Goal: Task Accomplishment & Management: Manage account settings

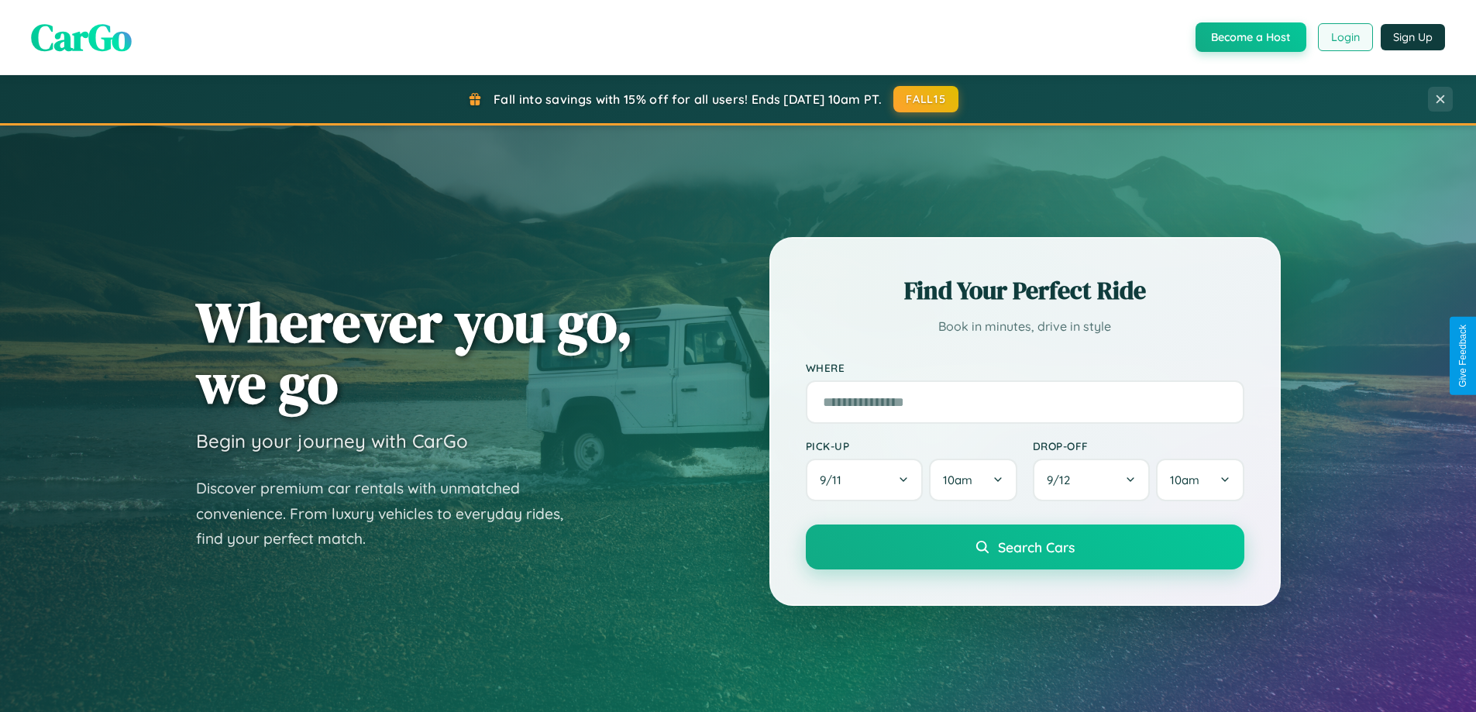
click at [1345, 37] on button "Login" at bounding box center [1345, 37] width 55 height 28
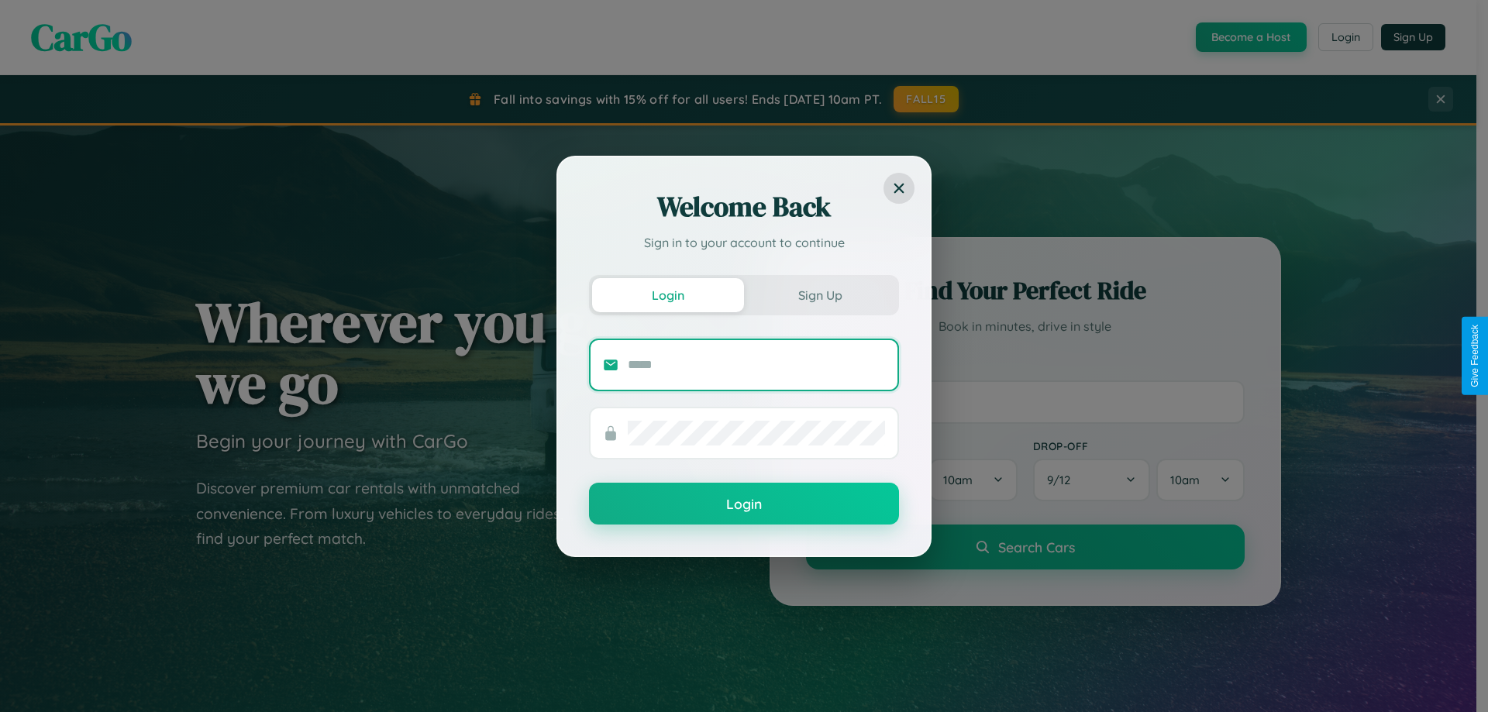
click at [756, 364] on input "text" at bounding box center [756, 365] width 257 height 25
type input "**********"
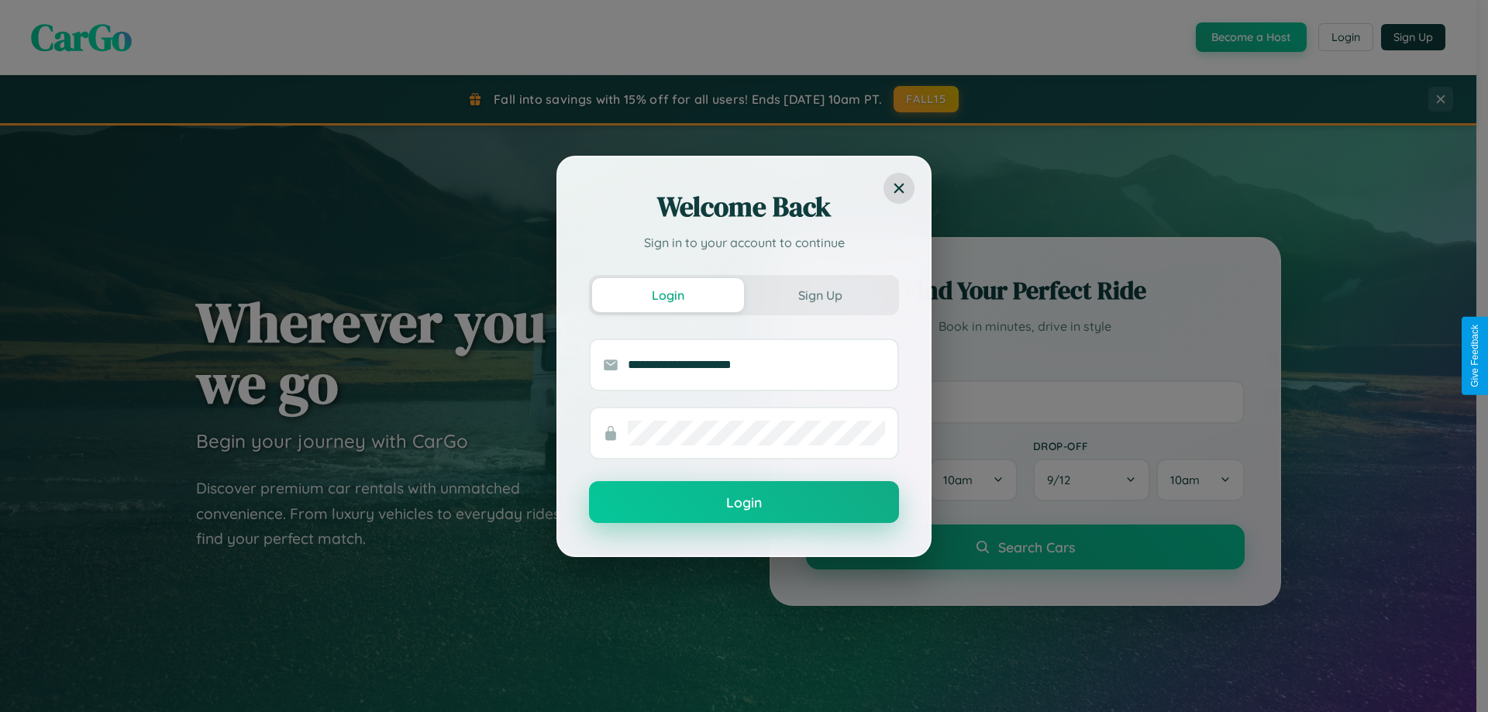
click at [744, 503] on button "Login" at bounding box center [744, 502] width 310 height 42
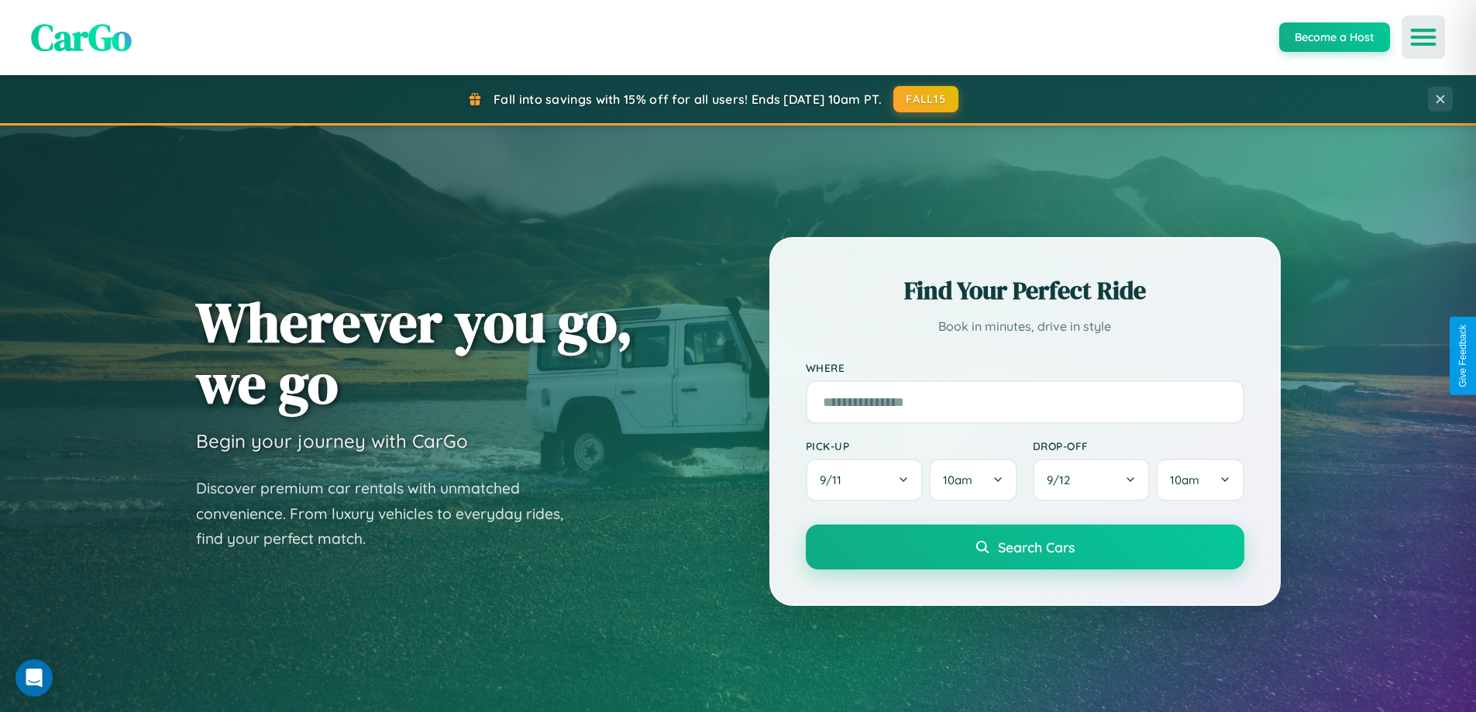
click at [1424, 37] on icon "Open menu" at bounding box center [1424, 37] width 22 height 14
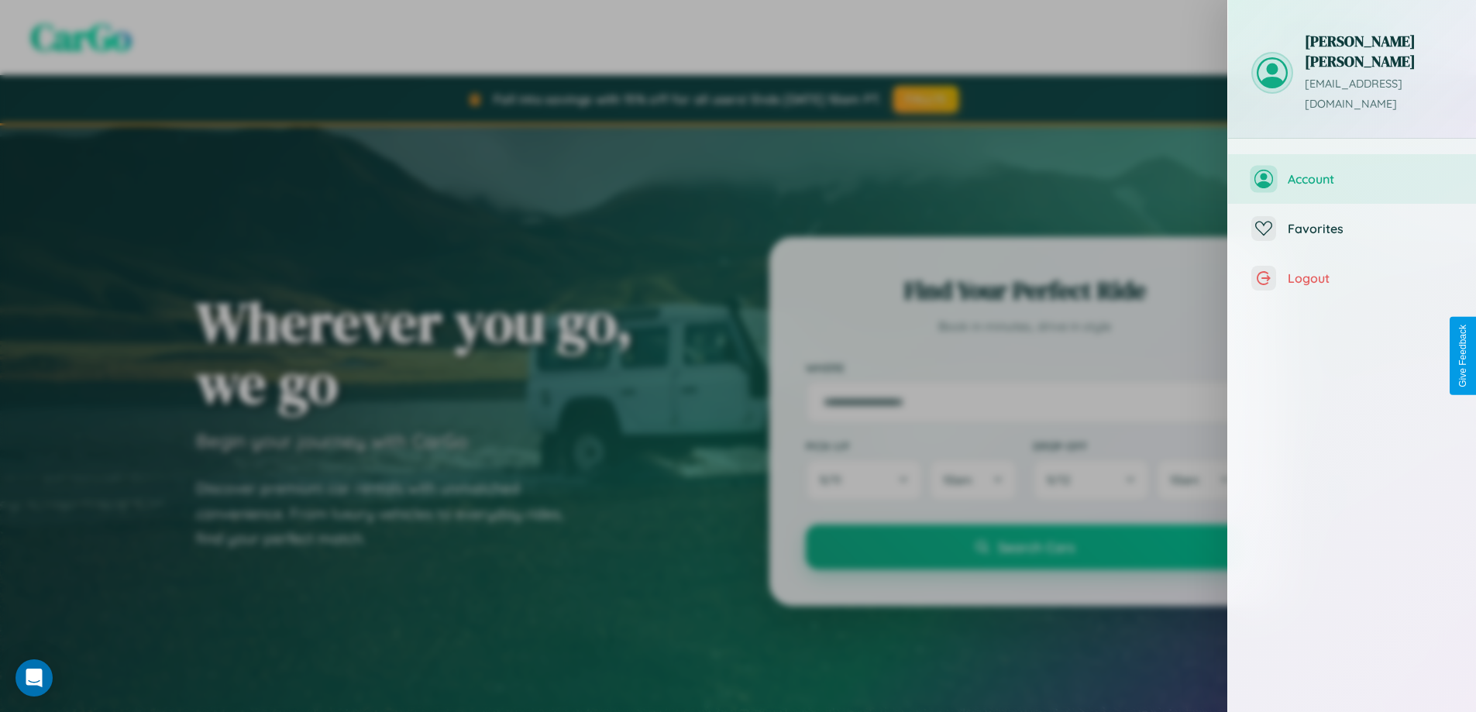
click at [1352, 171] on span "Account" at bounding box center [1370, 179] width 165 height 16
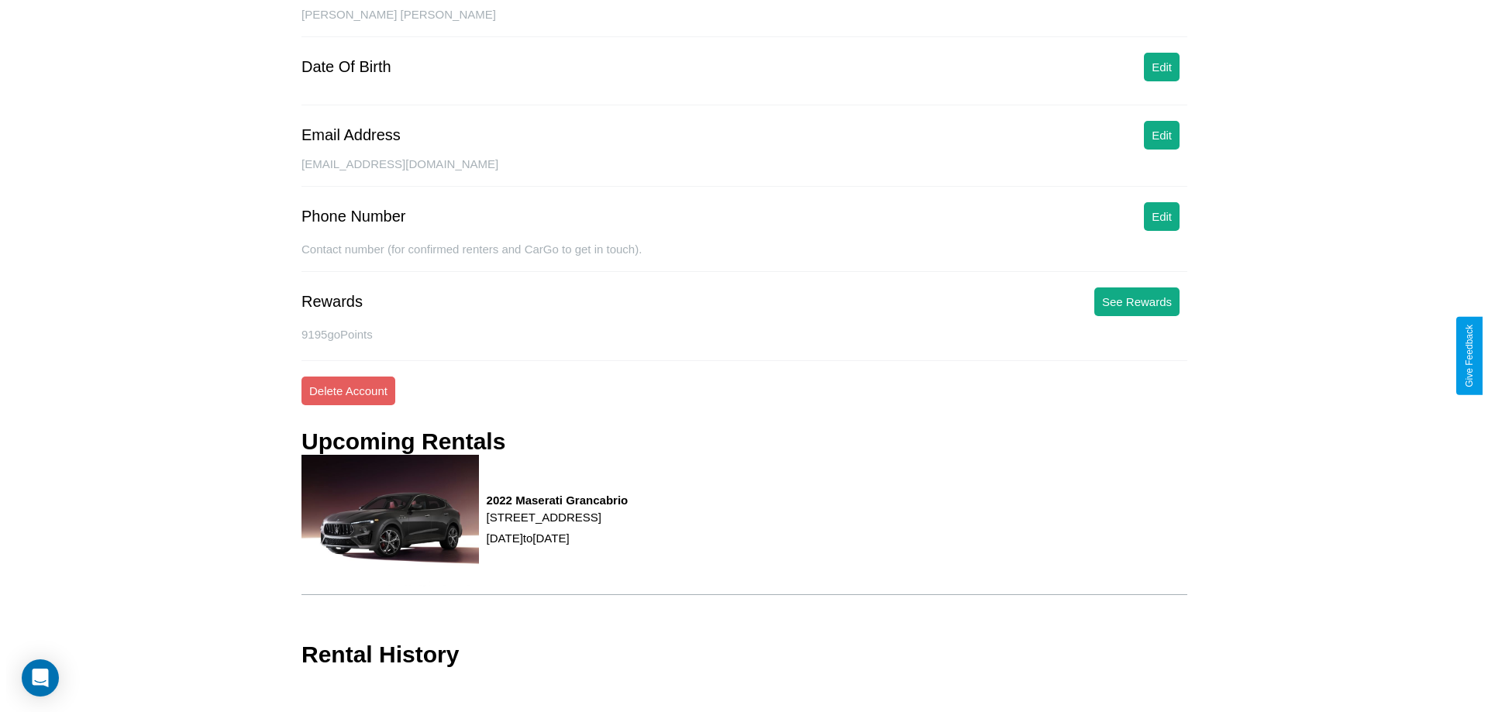
scroll to position [177, 0]
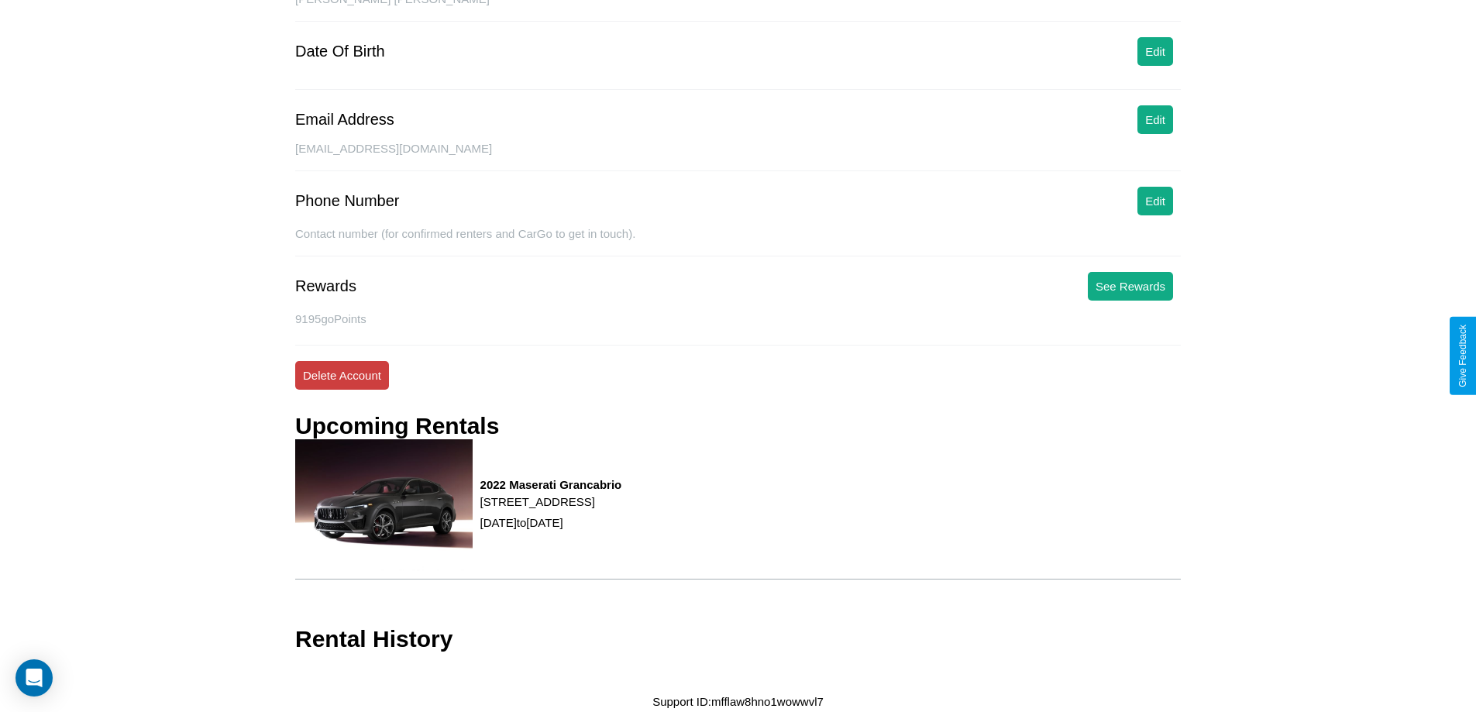
click at [342, 375] on button "Delete Account" at bounding box center [342, 375] width 94 height 29
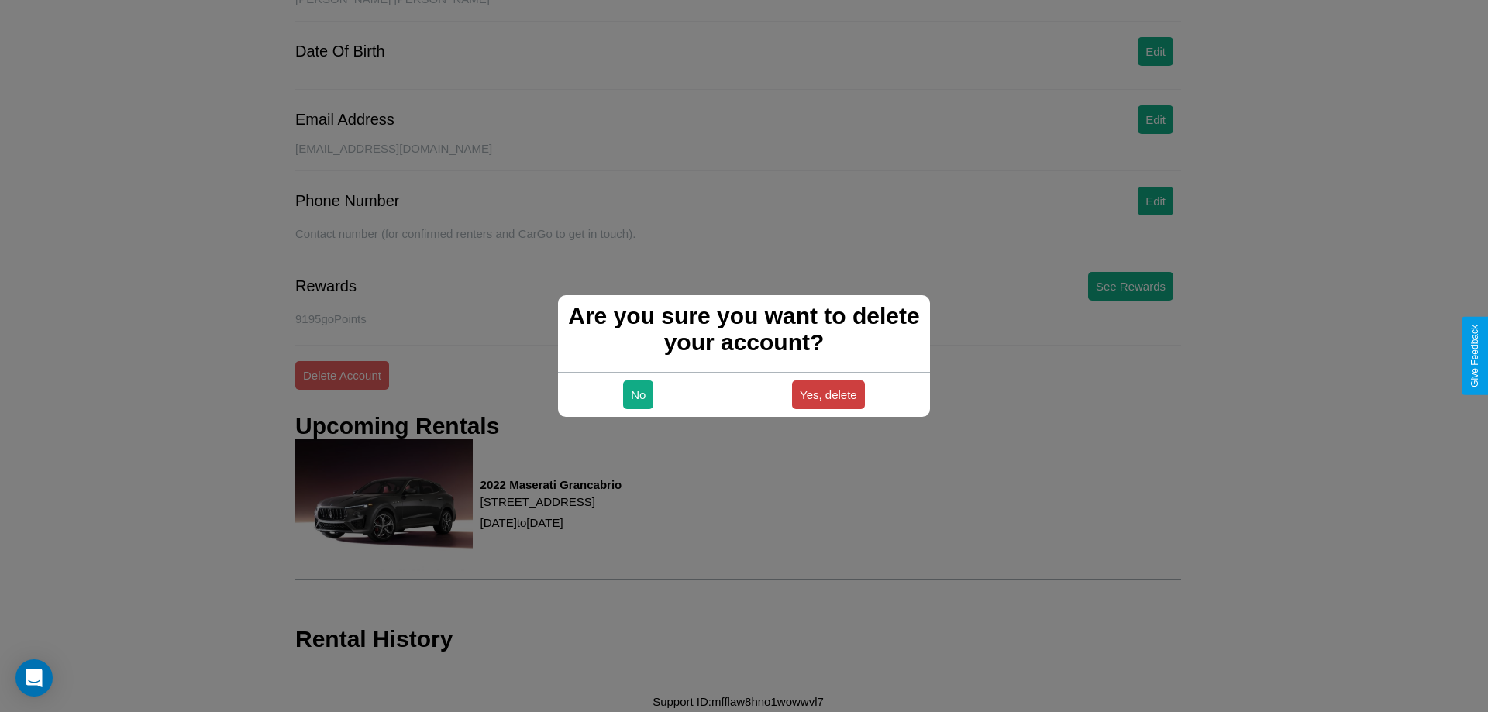
click at [828, 394] on button "Yes, delete" at bounding box center [828, 395] width 73 height 29
